Goal: Transaction & Acquisition: Purchase product/service

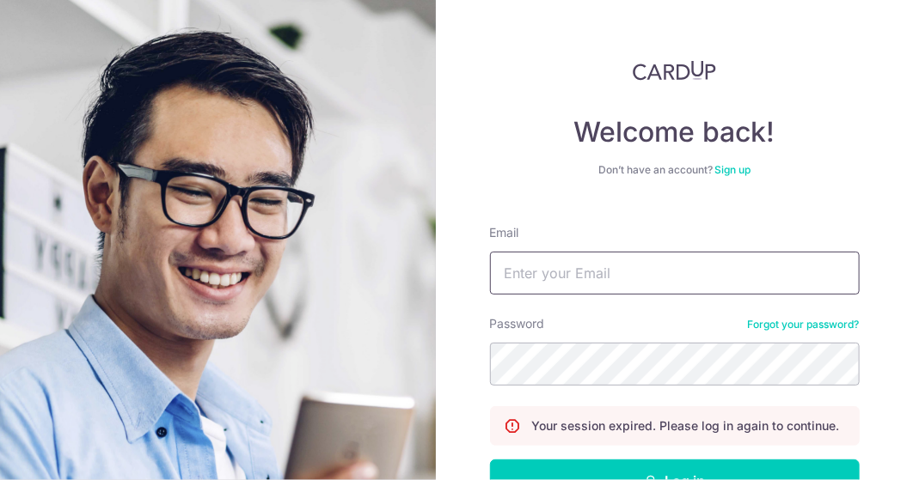
drag, startPoint x: 0, startPoint y: 0, endPoint x: 552, endPoint y: 278, distance: 617.7
click at [552, 278] on input "Email" at bounding box center [675, 273] width 370 height 43
type input "pcheung1668@gmail.com"
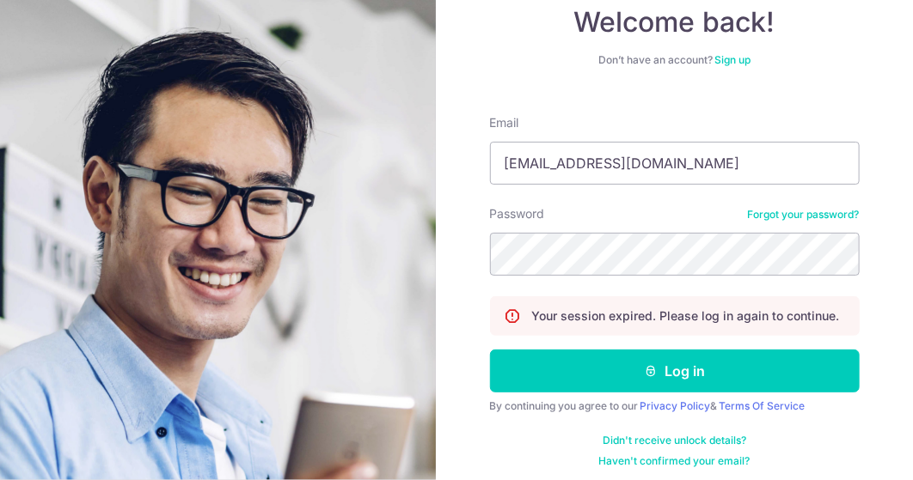
scroll to position [117, 0]
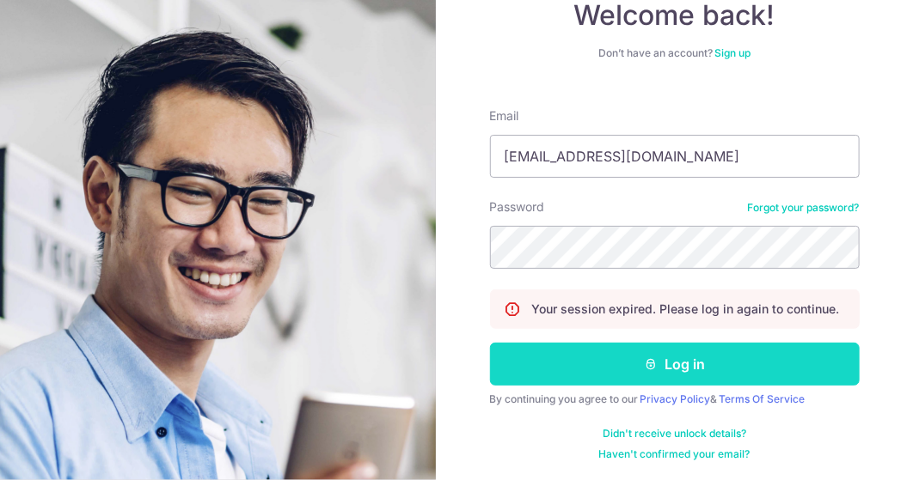
click at [655, 371] on button "Log in" at bounding box center [675, 364] width 370 height 43
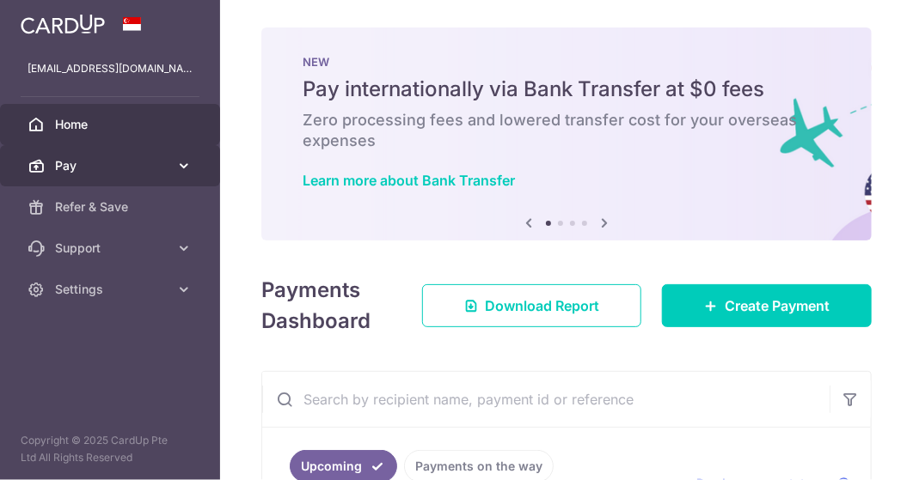
click at [67, 162] on span "Pay" at bounding box center [111, 165] width 113 height 17
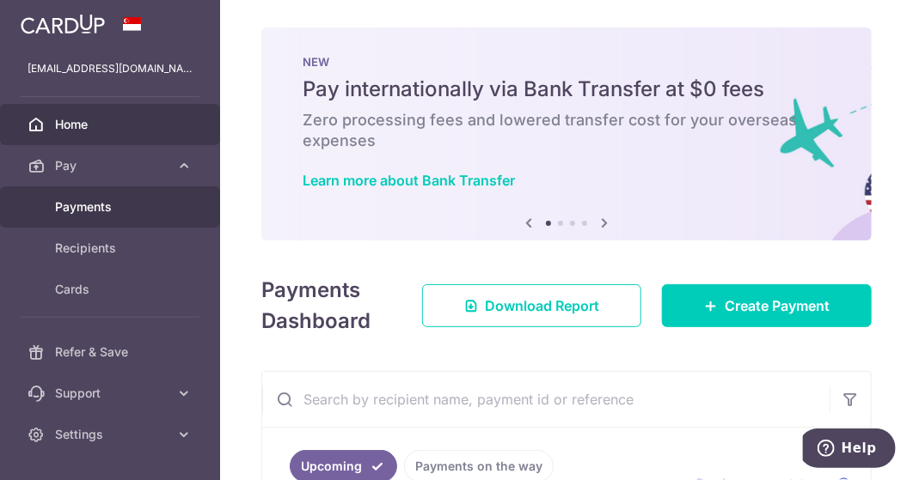
click at [83, 205] on span "Payments" at bounding box center [111, 207] width 113 height 17
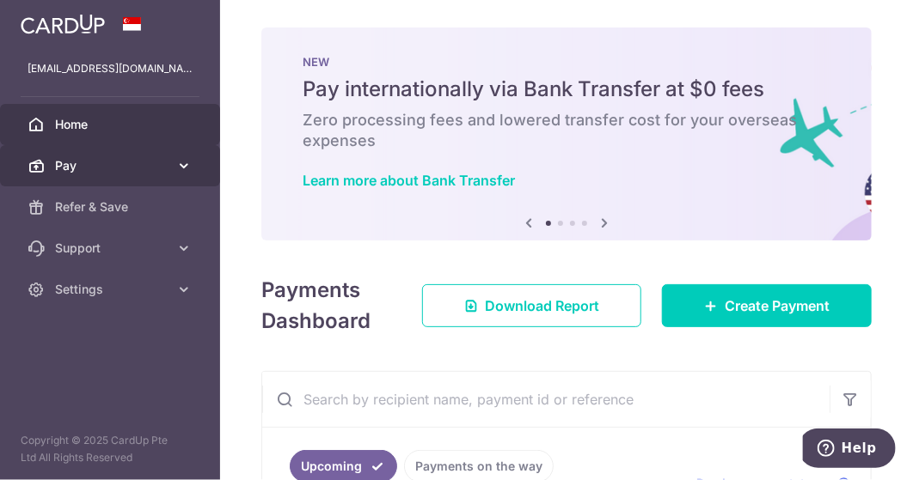
click at [179, 164] on icon at bounding box center [183, 165] width 17 height 17
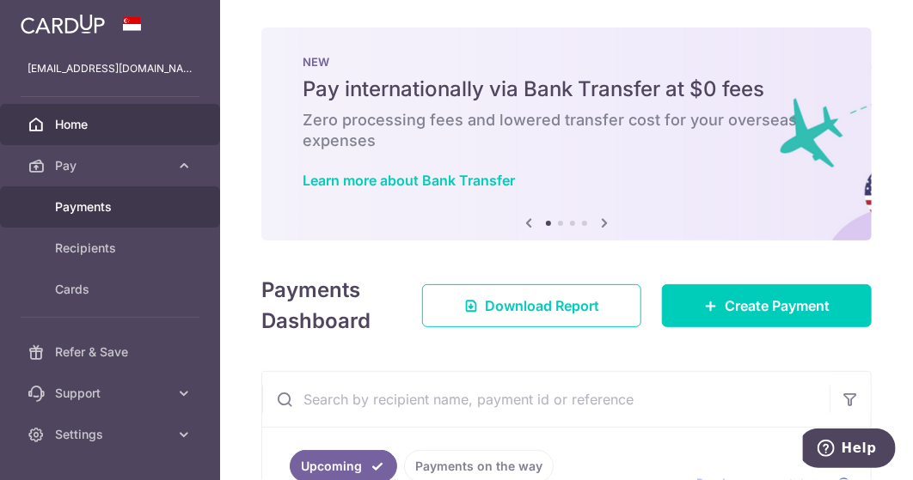
click at [73, 212] on span "Payments" at bounding box center [111, 207] width 113 height 17
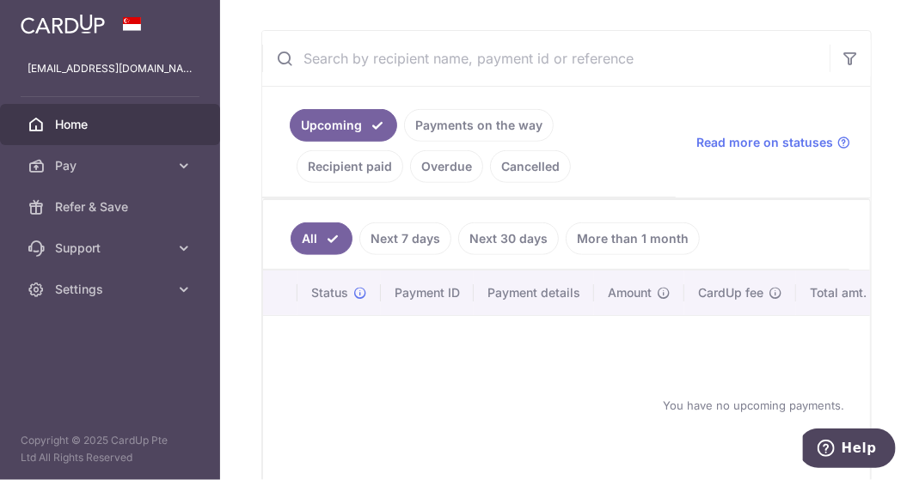
scroll to position [344, 0]
